Goal: Information Seeking & Learning: Learn about a topic

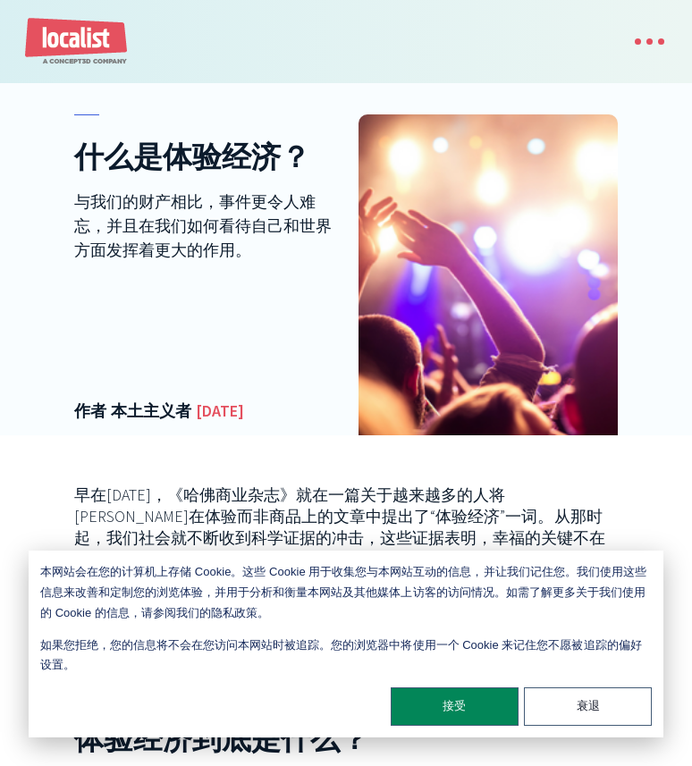
scroll to position [168, 0]
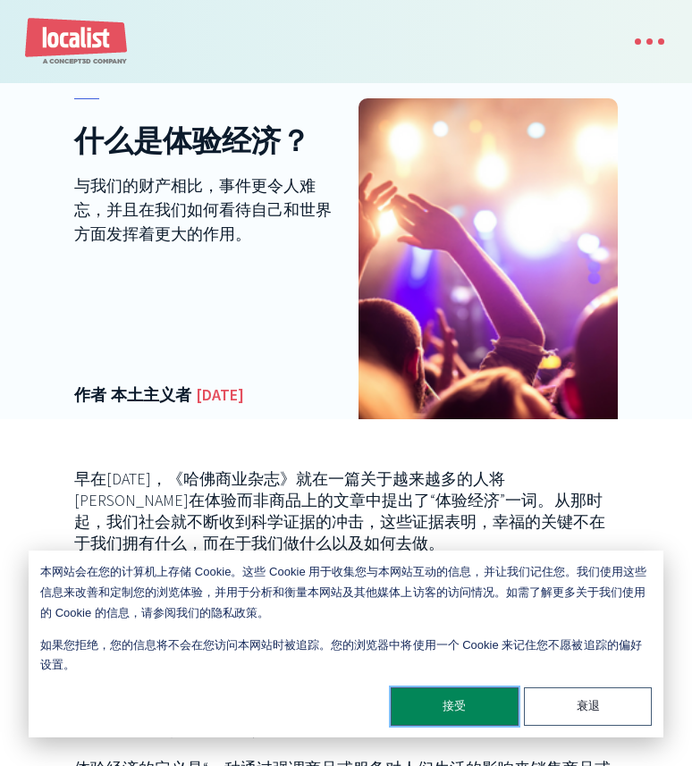
click at [451, 693] on button "接受" at bounding box center [455, 706] width 128 height 38
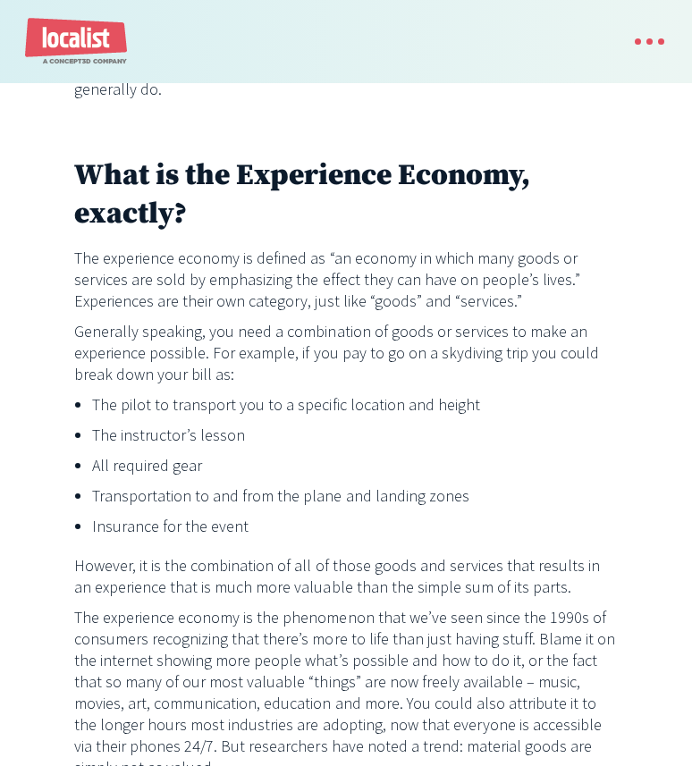
scroll to position [933, 0]
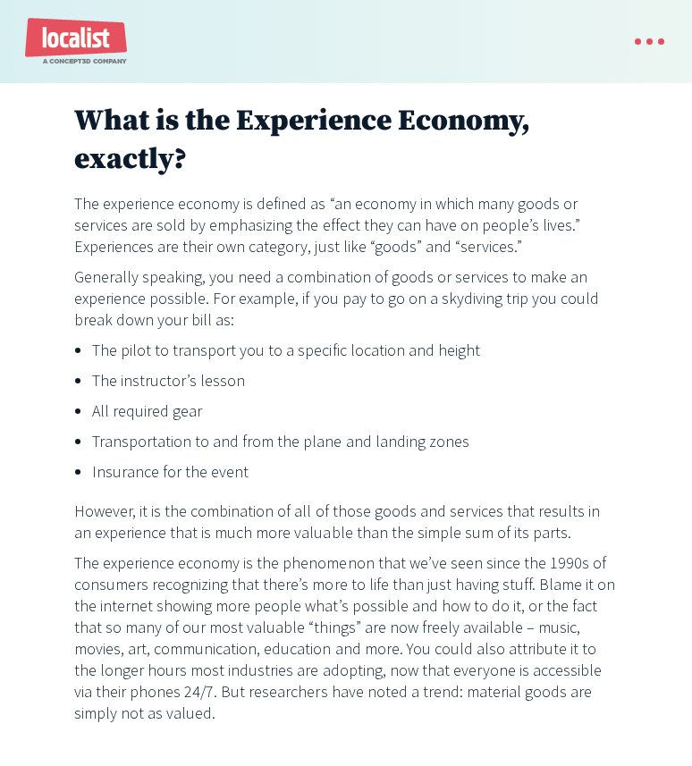
click at [391, 552] on p "The experience economy is the phenomenon that we’ve seen since the 1990s of con…" at bounding box center [345, 638] width 543 height 172
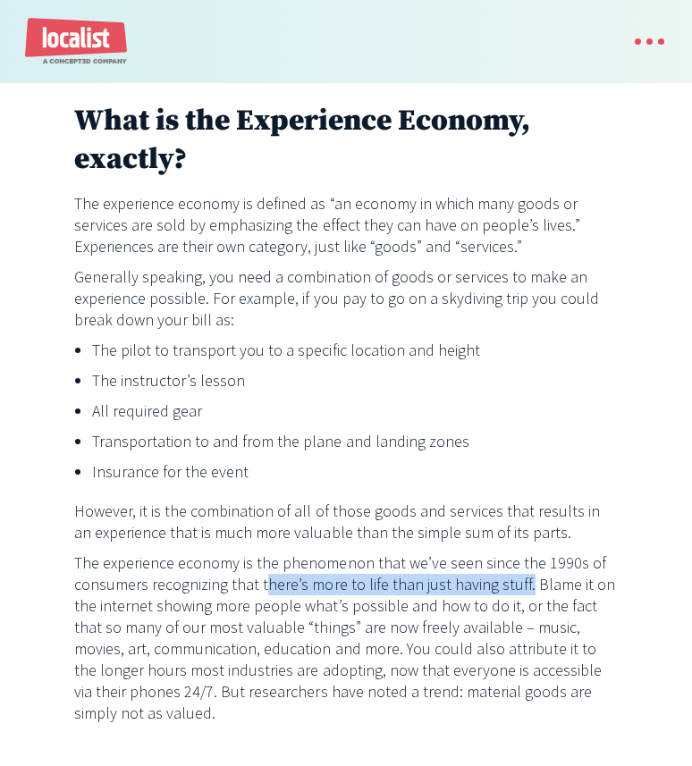
drag, startPoint x: 265, startPoint y: 567, endPoint x: 517, endPoint y: 567, distance: 252.9
click at [517, 567] on p "The experience economy is the phenomenon that we’ve seen since the 1990s of con…" at bounding box center [345, 638] width 543 height 172
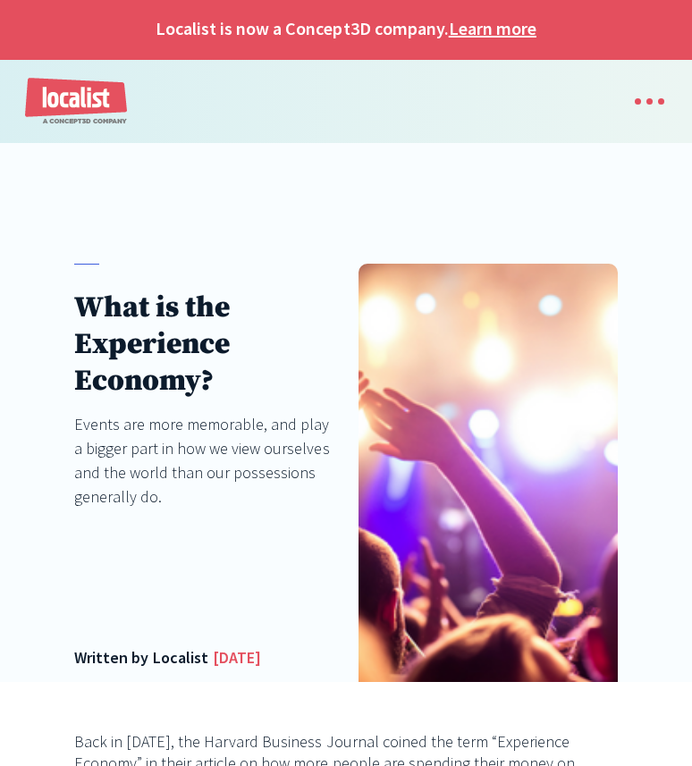
scroll to position [0, 0]
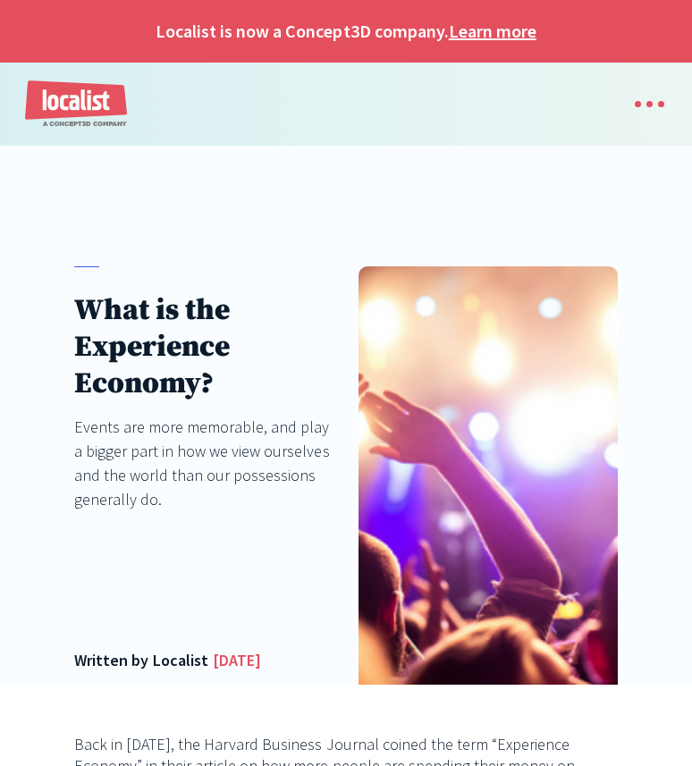
click at [179, 662] on div "Localist" at bounding box center [180, 660] width 55 height 24
copy div "Localist"
